Goal: Task Accomplishment & Management: Use online tool/utility

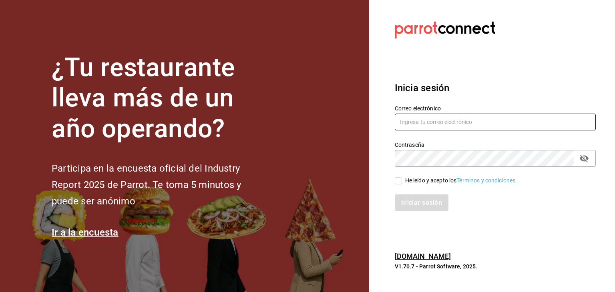
type input "hola@trustjuicery.com"
click at [402, 184] on span "He leído y acepto los Términos y condiciones." at bounding box center [459, 180] width 115 height 8
click at [402, 184] on input "He leído y acepto los Términos y condiciones." at bounding box center [398, 180] width 7 height 7
checkbox input "true"
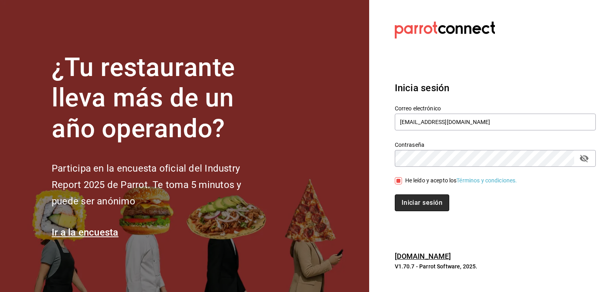
click at [412, 198] on button "Iniciar sesión" at bounding box center [422, 203] width 54 height 17
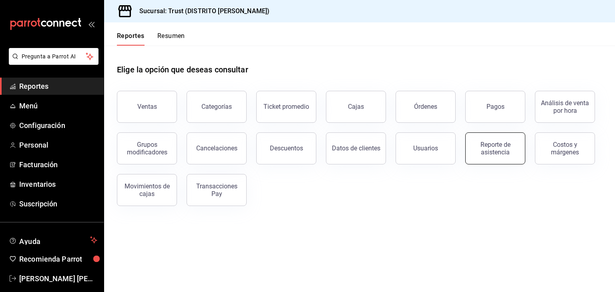
click at [486, 146] on div "Reporte de asistencia" at bounding box center [495, 148] width 50 height 15
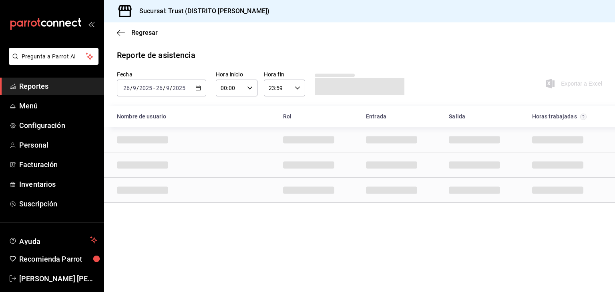
click at [199, 90] on icon "button" at bounding box center [198, 88] width 6 height 6
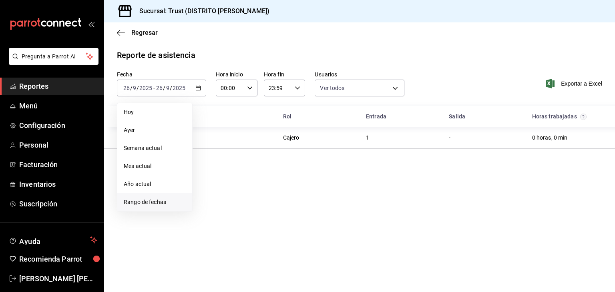
click at [139, 202] on span "Rango de fechas" at bounding box center [155, 202] width 62 height 8
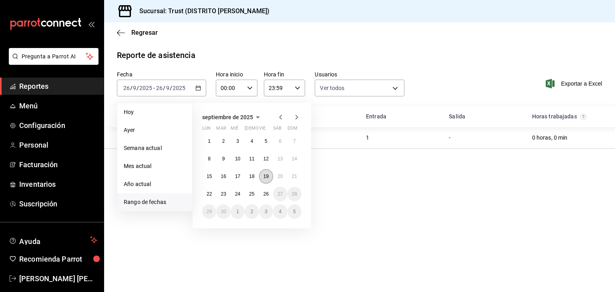
click at [271, 179] on button "19" at bounding box center [266, 176] width 14 height 14
click at [253, 193] on abbr "25" at bounding box center [251, 194] width 5 height 6
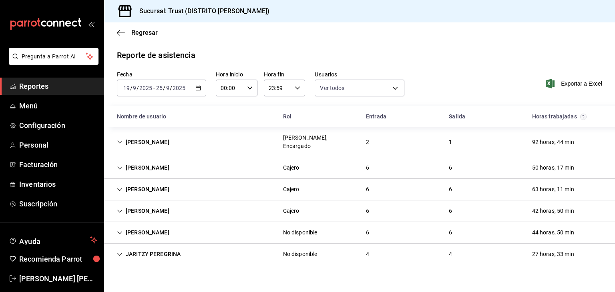
click at [253, 201] on div "[PERSON_NAME] 6 6 42 horas, 50 min" at bounding box center [359, 212] width 511 height 22
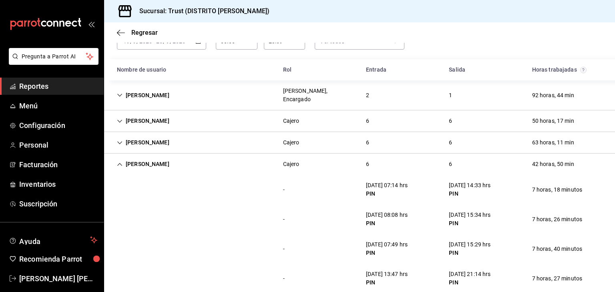
scroll to position [25, 0]
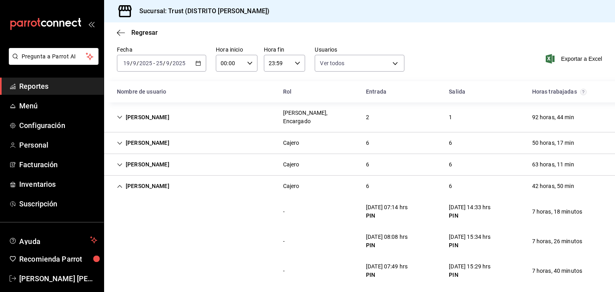
click at [118, 184] on icon "Cell" at bounding box center [120, 187] width 6 height 6
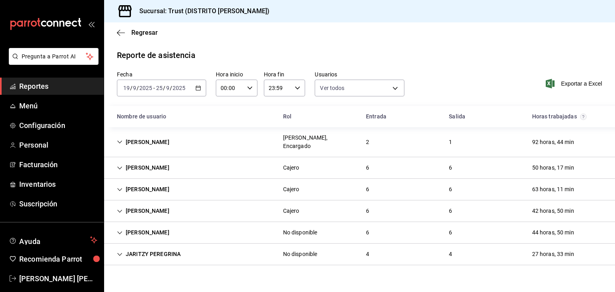
scroll to position [0, 0]
click at [118, 188] on icon "Cell" at bounding box center [119, 189] width 5 height 3
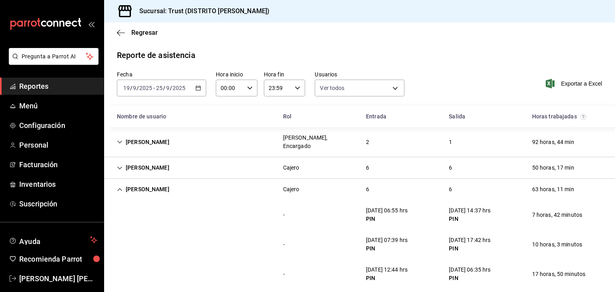
click at [118, 187] on icon "Cell" at bounding box center [120, 190] width 6 height 6
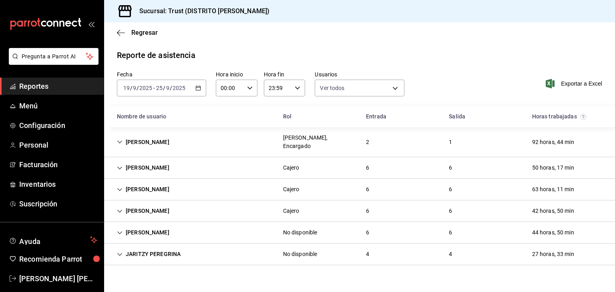
click at [291, 204] on div "Cajero" at bounding box center [291, 211] width 29 height 15
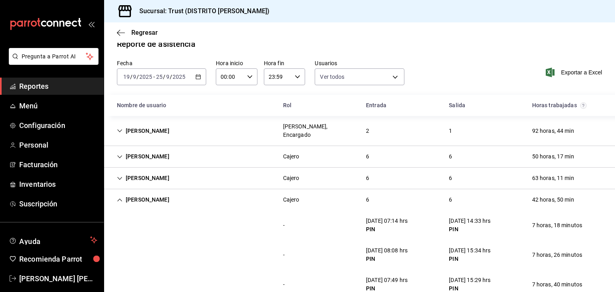
scroll to position [11, 0]
click at [291, 196] on div "Cajero" at bounding box center [291, 200] width 29 height 15
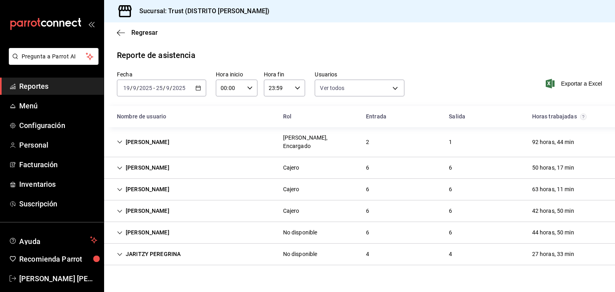
scroll to position [0, 0]
click at [304, 229] on div "No disponible" at bounding box center [300, 233] width 34 height 8
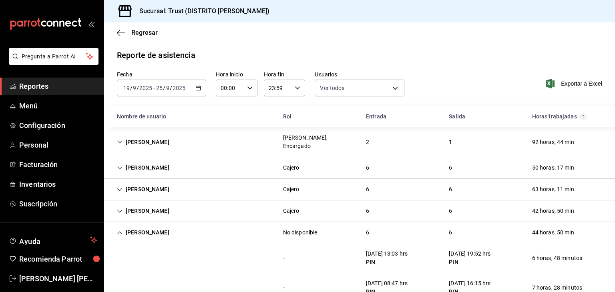
scroll to position [154, 0]
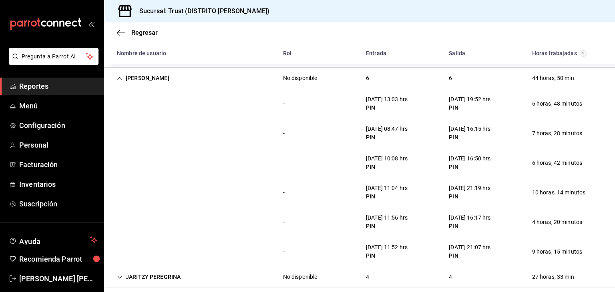
click at [170, 270] on div "JARITZY PEREGRINA" at bounding box center [148, 277] width 76 height 15
click at [151, 71] on div "[PERSON_NAME]" at bounding box center [142, 78] width 65 height 15
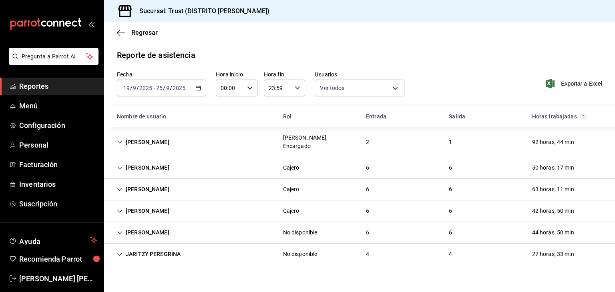
scroll to position [0, 0]
